Goal: Find contact information: Find contact information

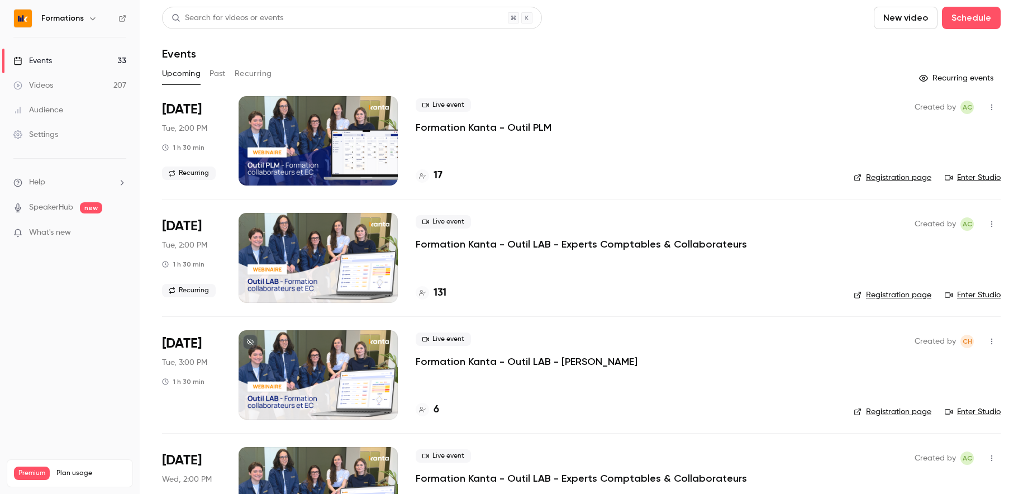
click at [441, 289] on h4 "131" at bounding box center [440, 292] width 13 height 15
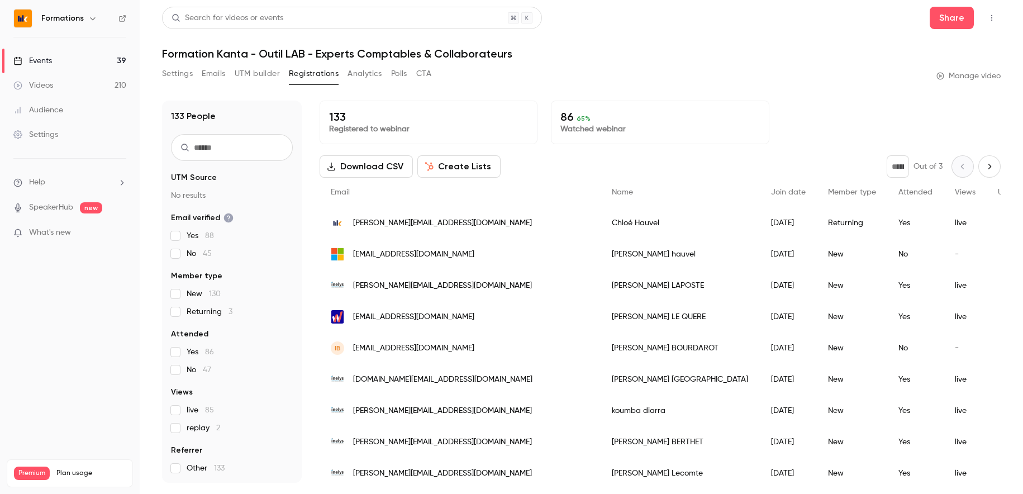
click at [245, 146] on input "text" at bounding box center [232, 147] width 122 height 27
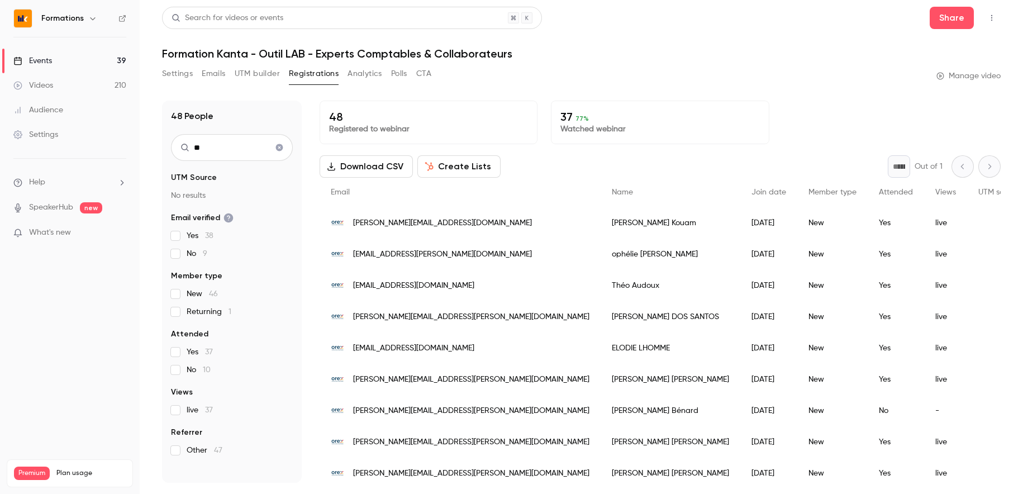
type input "*"
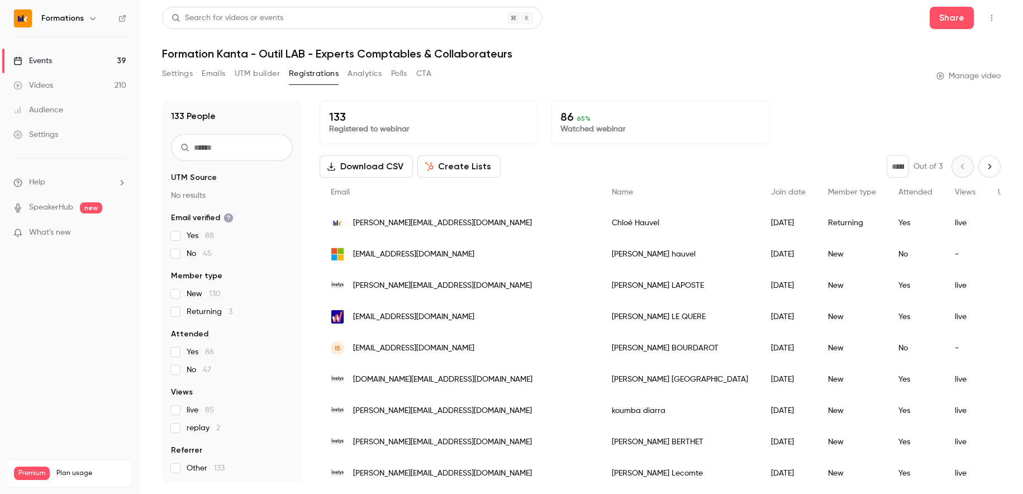
click at [428, 74] on button "CTA" at bounding box center [423, 74] width 15 height 18
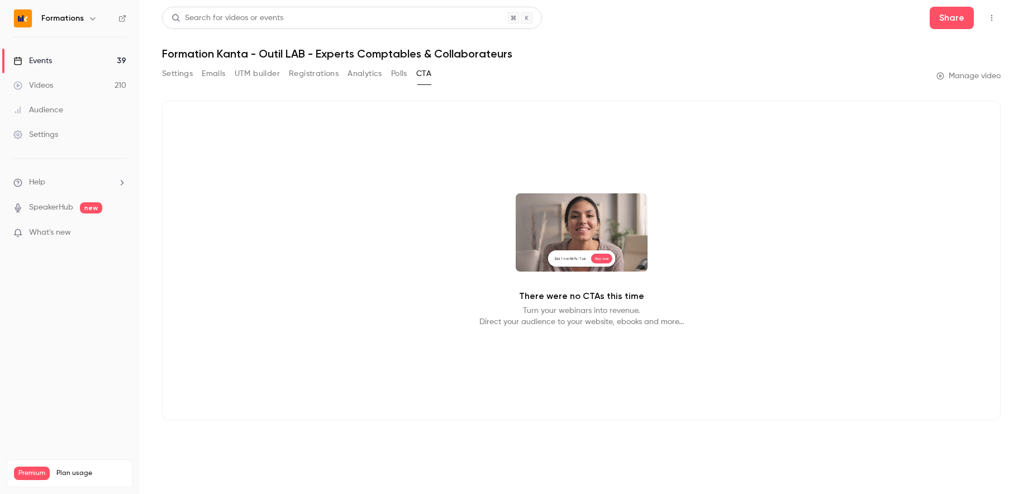
click at [393, 73] on button "Polls" at bounding box center [399, 74] width 16 height 18
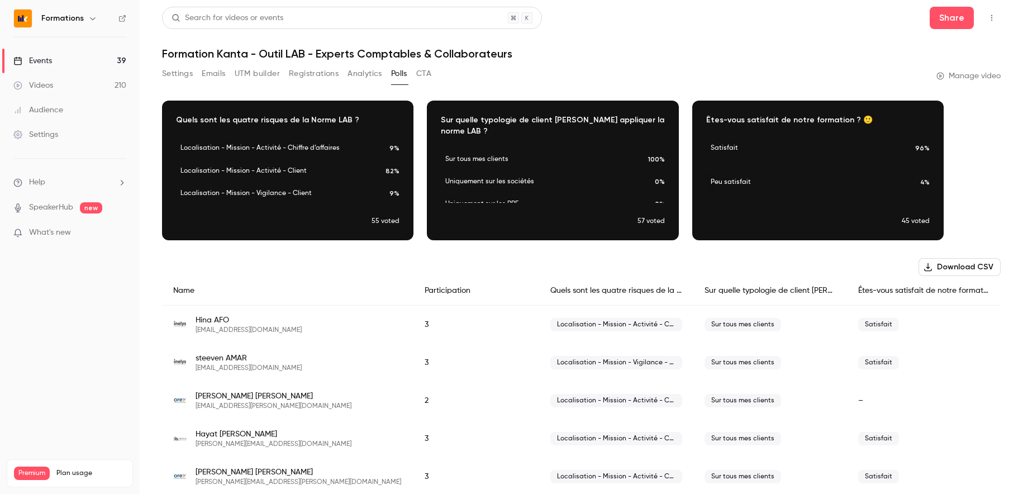
click at [902, 292] on div "Êtes-vous satisfait de notre formation ? 🙂" at bounding box center [924, 291] width 154 height 30
click at [880, 292] on div "Êtes-vous satisfait de notre formation ? 🙂" at bounding box center [924, 291] width 154 height 30
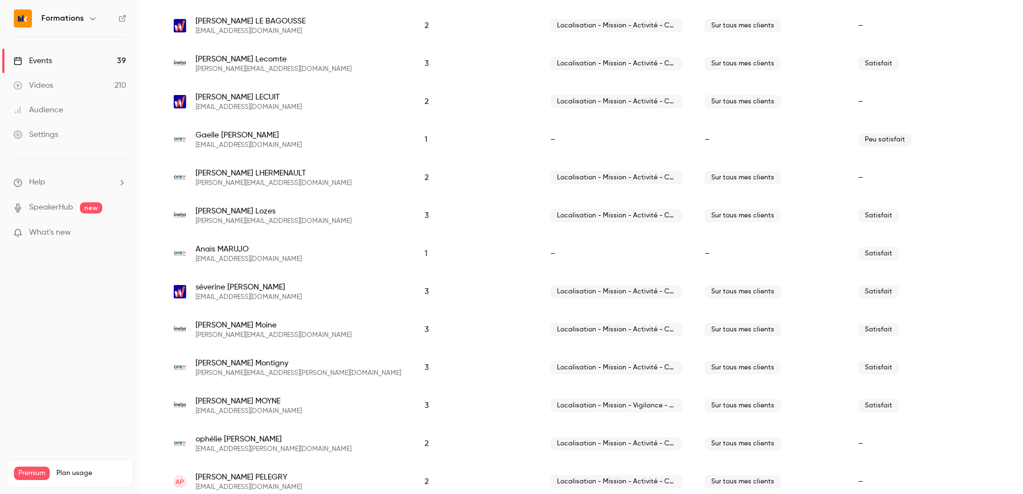
scroll to position [1623, 0]
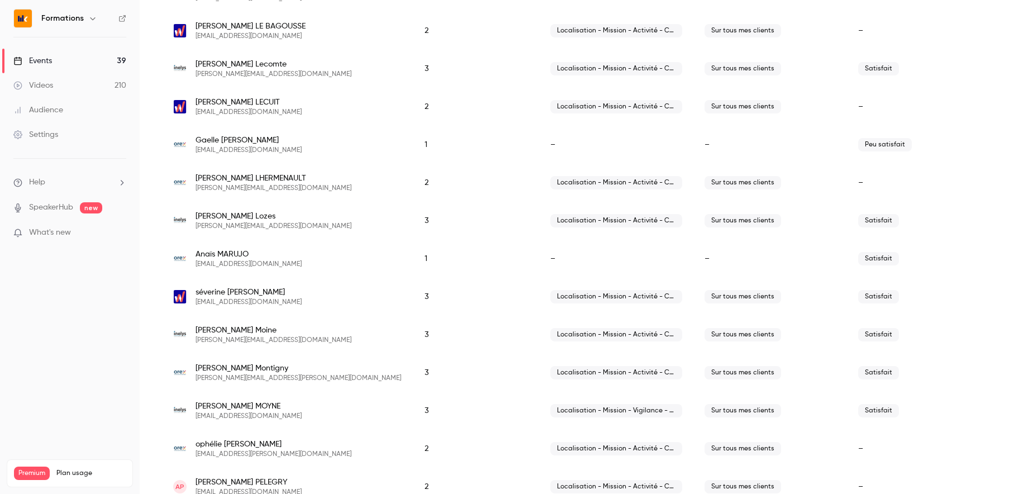
drag, startPoint x: 195, startPoint y: 149, endPoint x: 300, endPoint y: 149, distance: 105.0
click at [300, 149] on div "[PERSON_NAME] [EMAIL_ADDRESS][DOMAIN_NAME]" at bounding box center [287, 145] width 229 height 20
copy span "[EMAIL_ADDRESS][DOMAIN_NAME]"
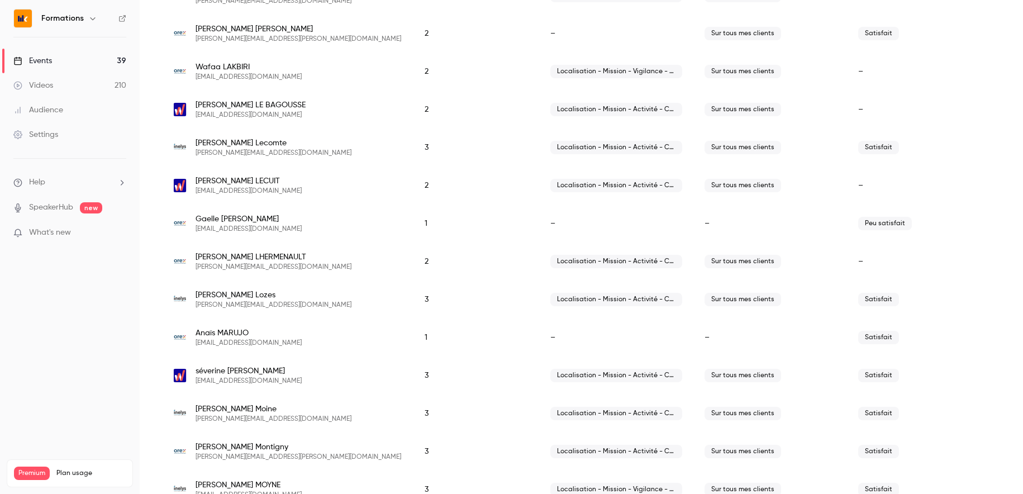
scroll to position [1476, 0]
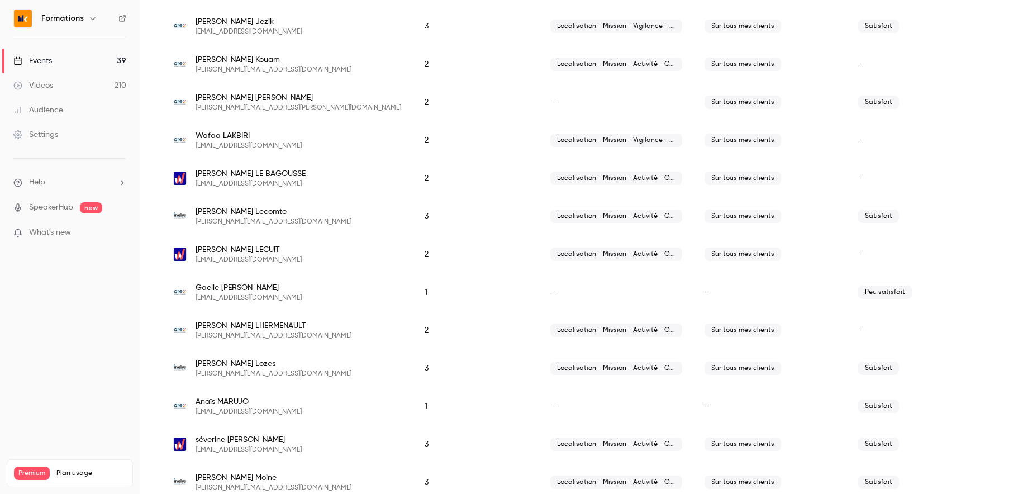
click at [244, 299] on span "[EMAIL_ADDRESS][DOMAIN_NAME]" at bounding box center [249, 297] width 106 height 9
copy span "[EMAIL_ADDRESS][DOMAIN_NAME]"
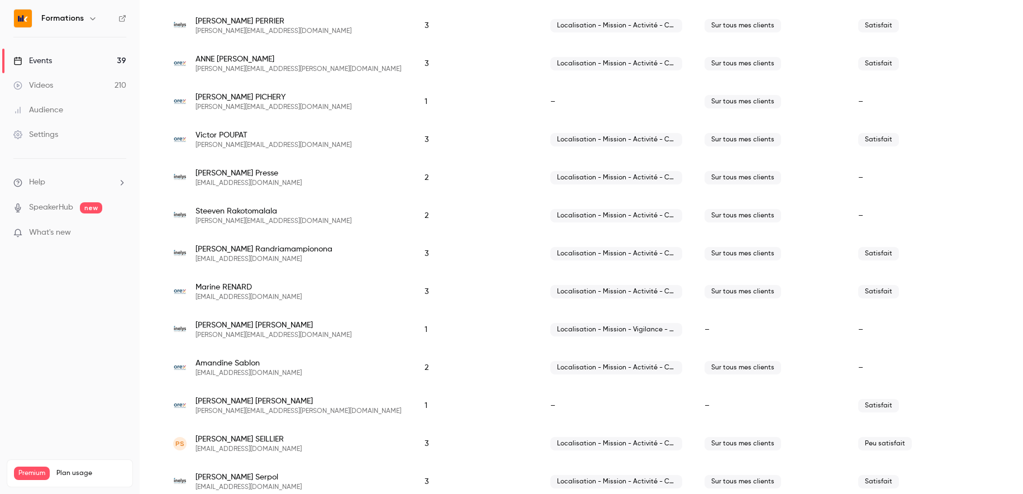
scroll to position [2190, 0]
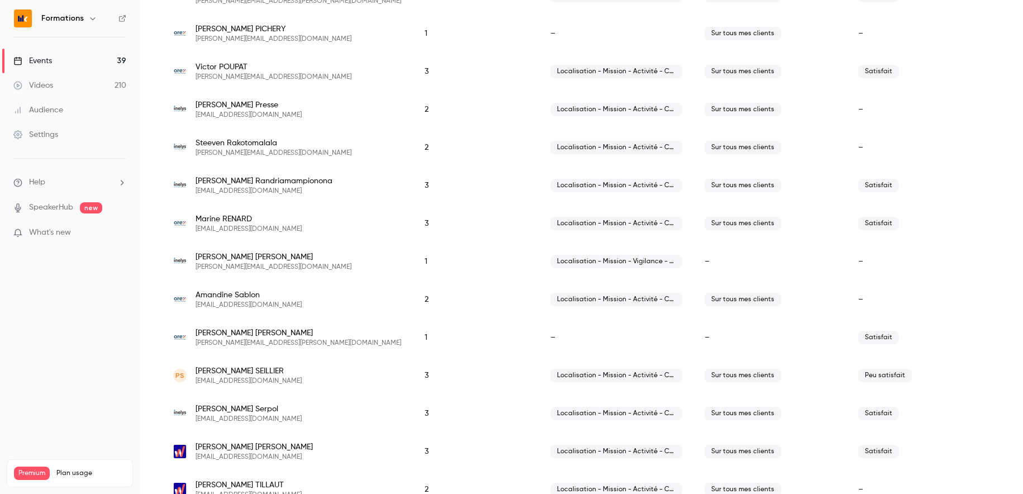
click at [232, 379] on span "[EMAIL_ADDRESS][DOMAIN_NAME]" at bounding box center [249, 381] width 106 height 9
copy span "[EMAIL_ADDRESS][DOMAIN_NAME]"
